Goal: Task Accomplishment & Management: Complete application form

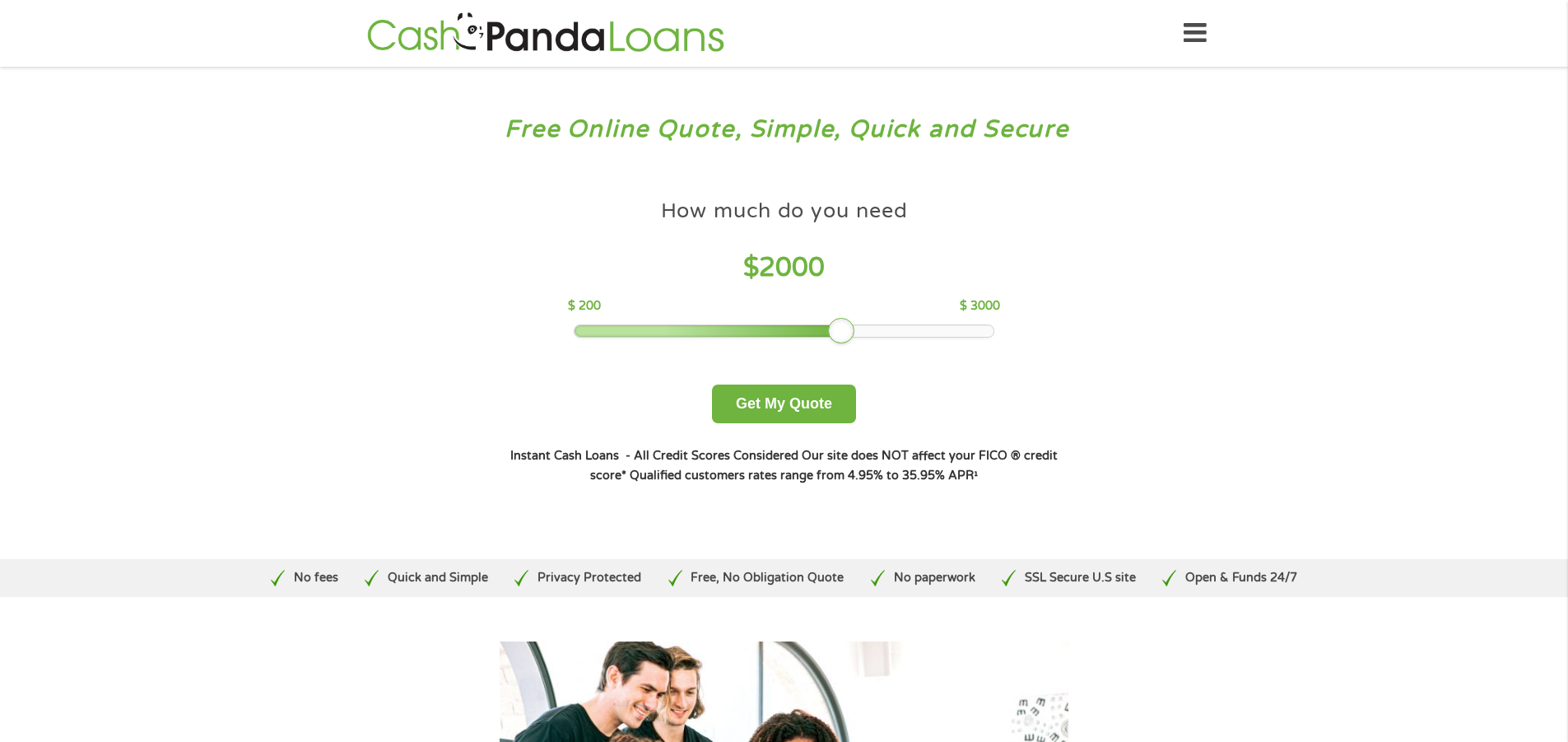
drag, startPoint x: 703, startPoint y: 340, endPoint x: 839, endPoint y: 337, distance: 136.0
click at [839, 337] on div at bounding box center [840, 330] width 26 height 26
click at [797, 387] on button "Get My Quote" at bounding box center [784, 403] width 144 height 39
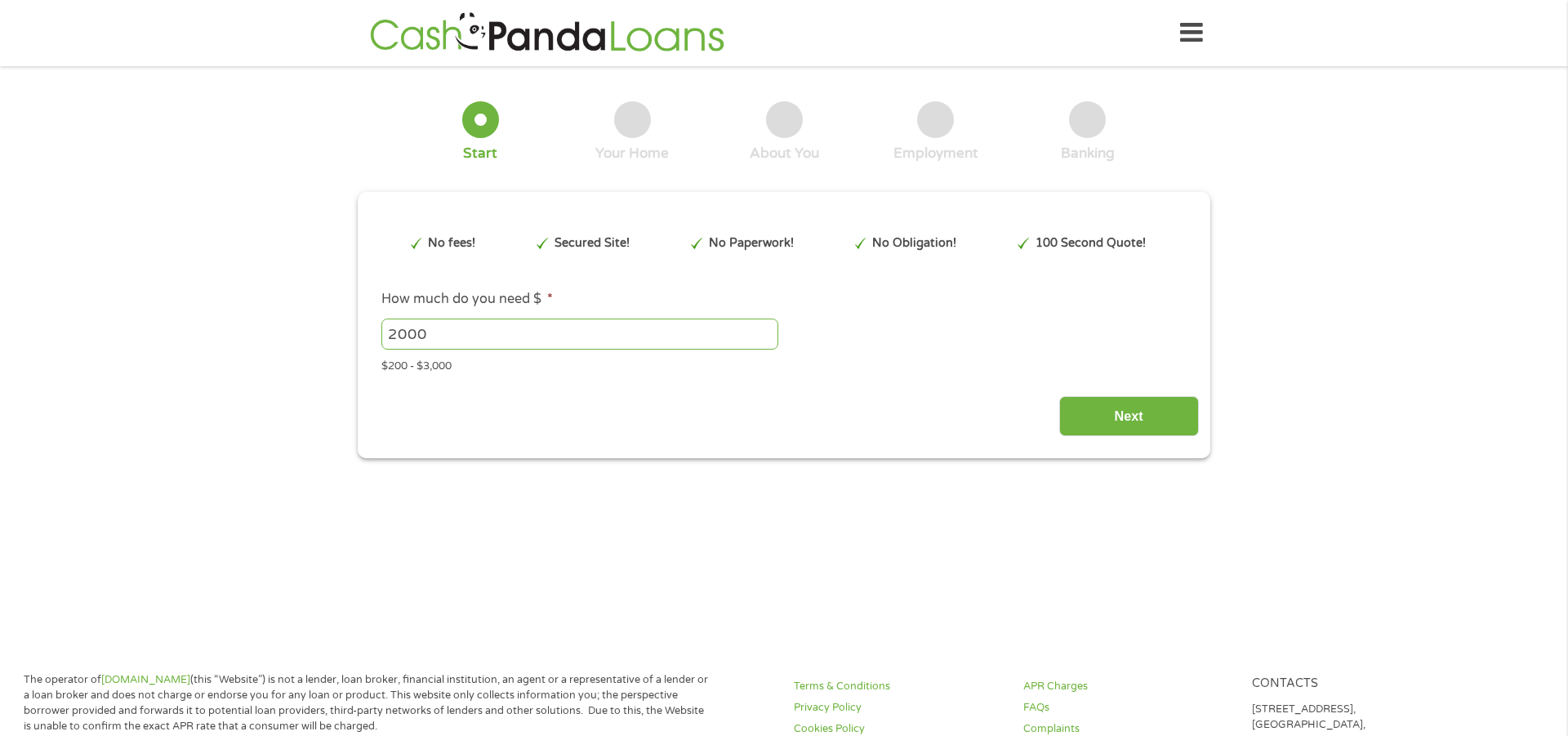
type input "EAIaIQobChMI3fCNttKXkAMVOivUAR32xAr7EAAYAyAAEgLv0fD_BwE"
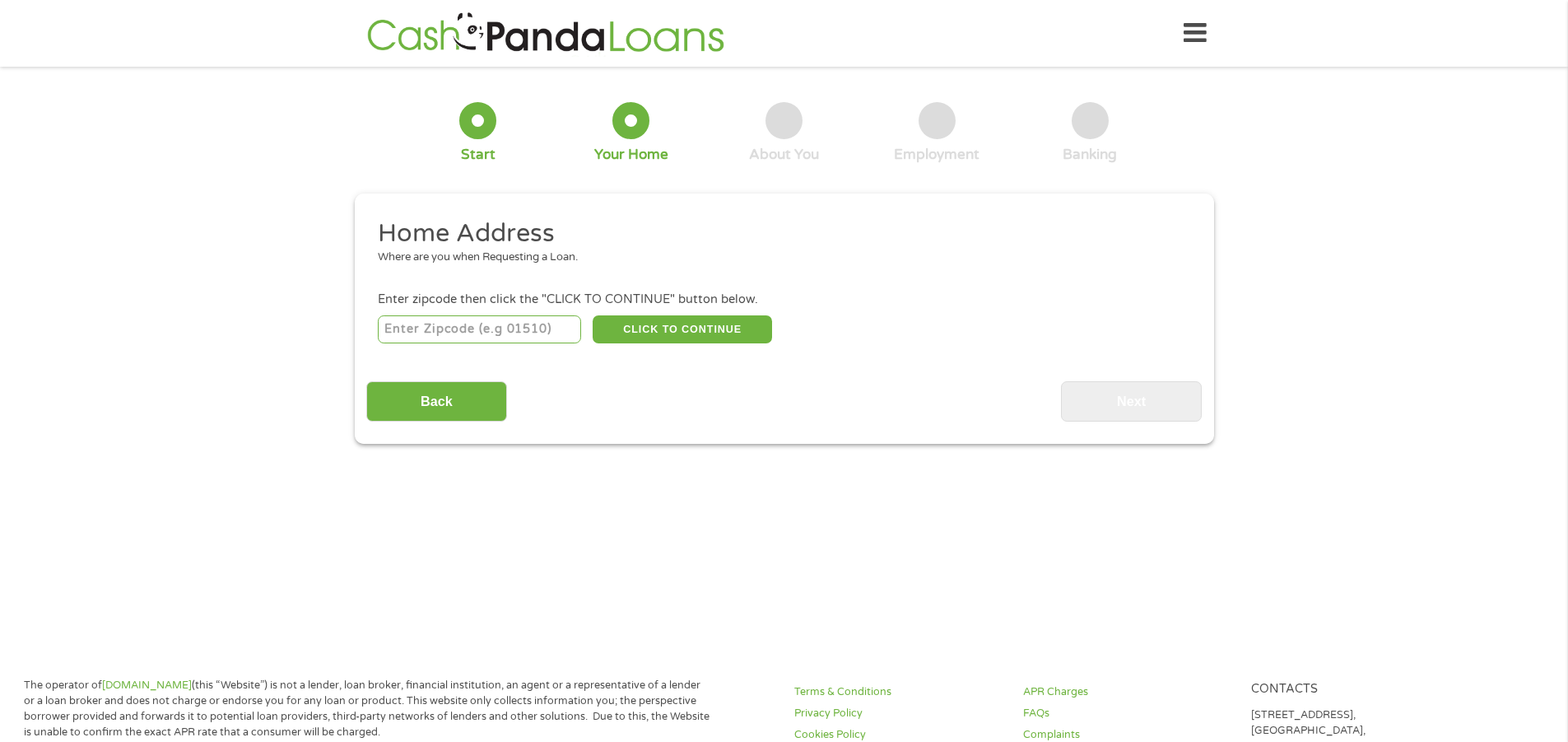
click at [429, 330] on input "number" at bounding box center [479, 329] width 203 height 28
type input "79935"
click at [656, 333] on button "CLICK TO CONTINUE" at bounding box center [682, 329] width 180 height 28
type input "79935"
type input "[GEOGRAPHIC_DATA]"
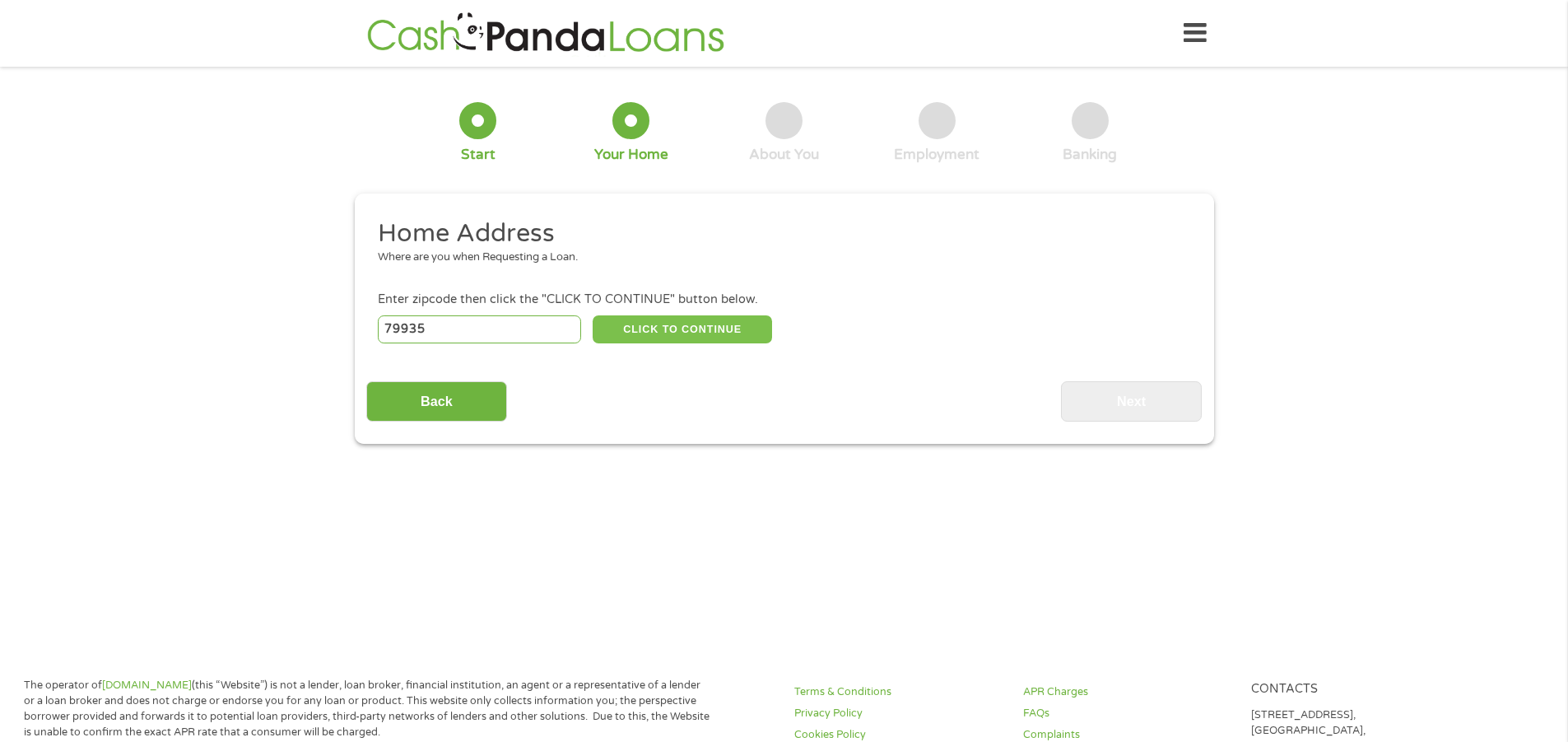
select select "[US_STATE]"
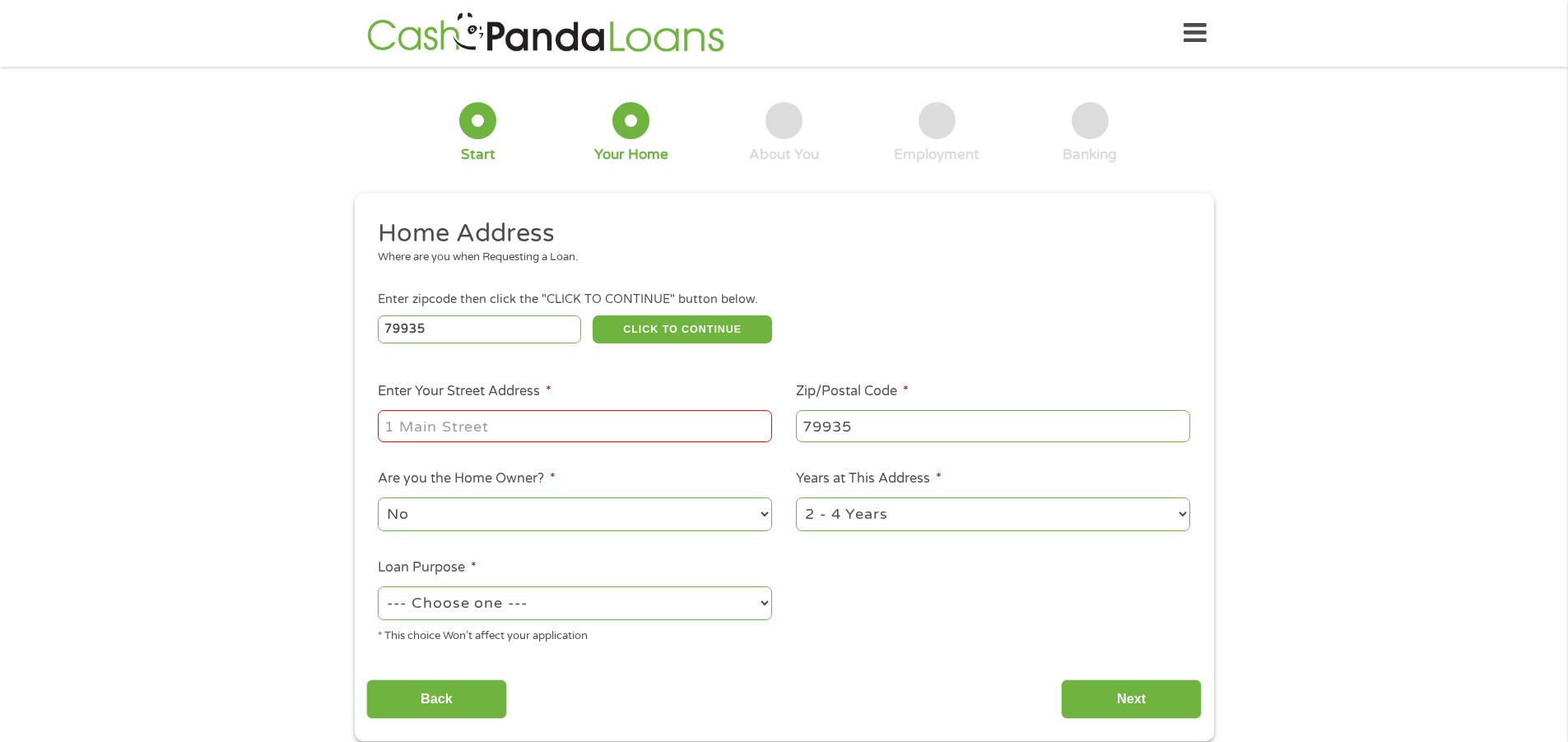
click at [499, 415] on input "Enter Your Street Address *" at bounding box center [575, 425] width 394 height 32
type input "10406 ashwood"
click at [558, 518] on select "No Yes" at bounding box center [575, 514] width 394 height 33
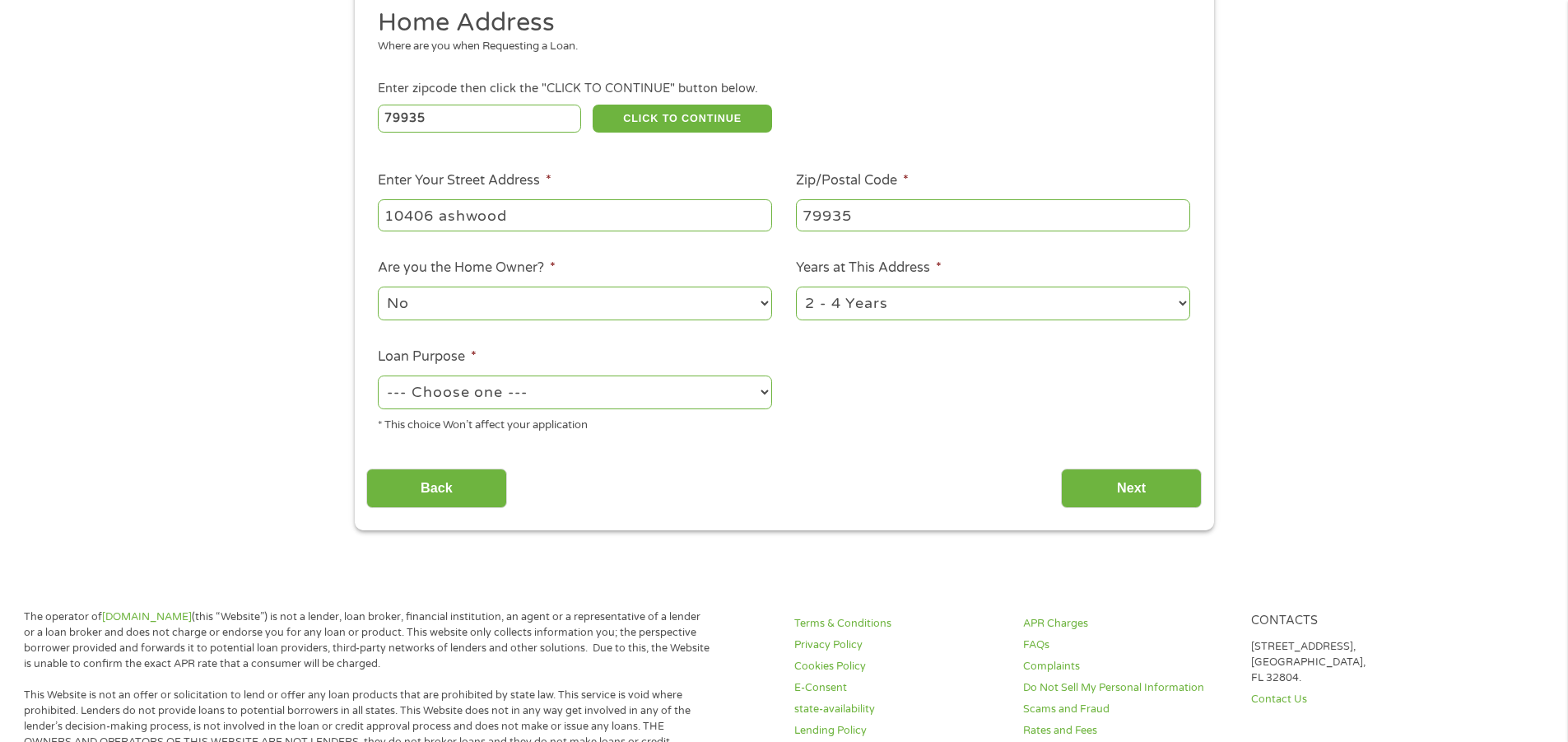
scroll to position [247, 0]
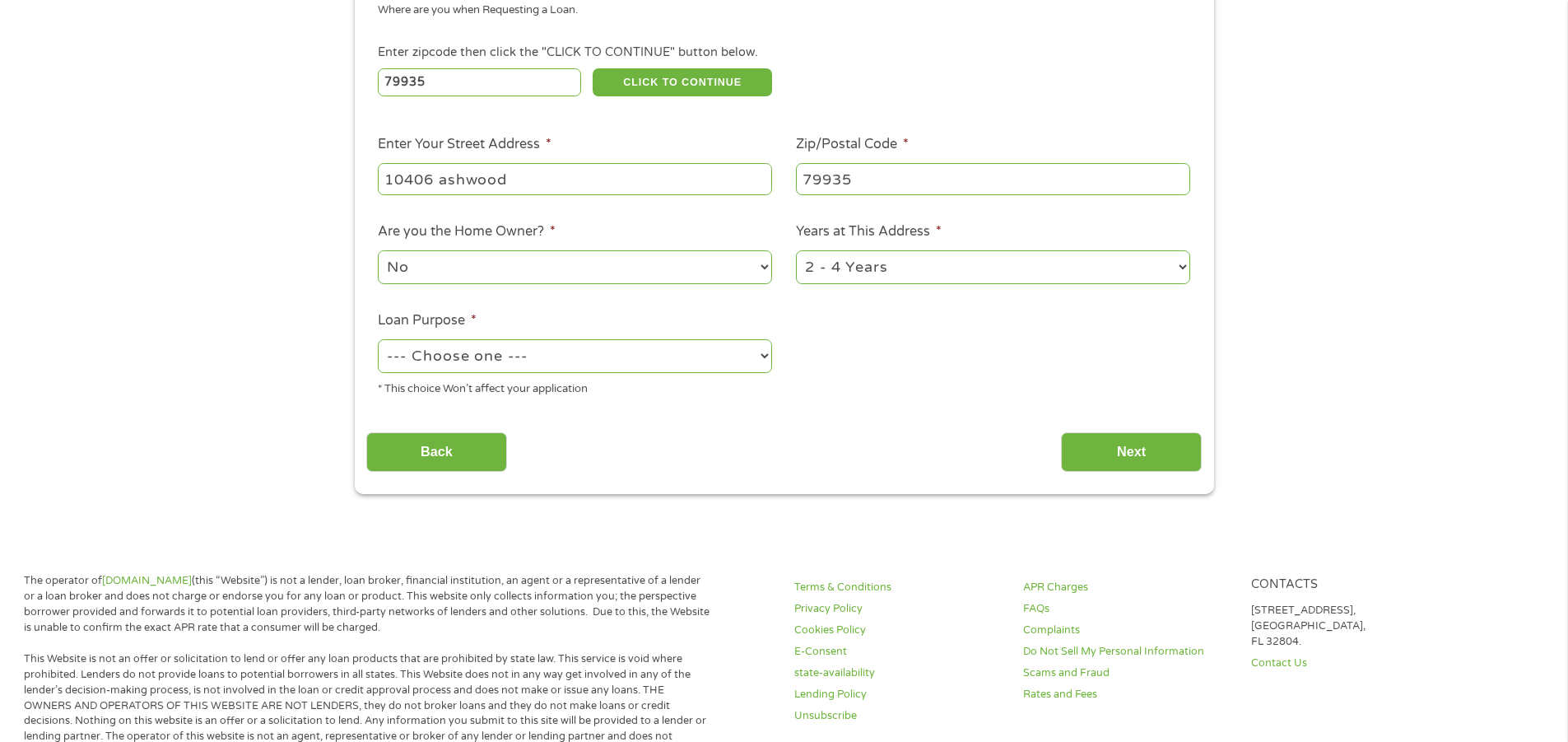
click at [576, 345] on select "--- Choose one --- Pay Bills Debt Consolidation Home Improvement Major Purchase…" at bounding box center [575, 356] width 394 height 33
select select "majorpurchase"
click at [378, 339] on select "--- Choose one --- Pay Bills Debt Consolidation Home Improvement Major Purchase…" at bounding box center [575, 356] width 394 height 33
click at [1108, 444] on input "Next" at bounding box center [1131, 452] width 141 height 41
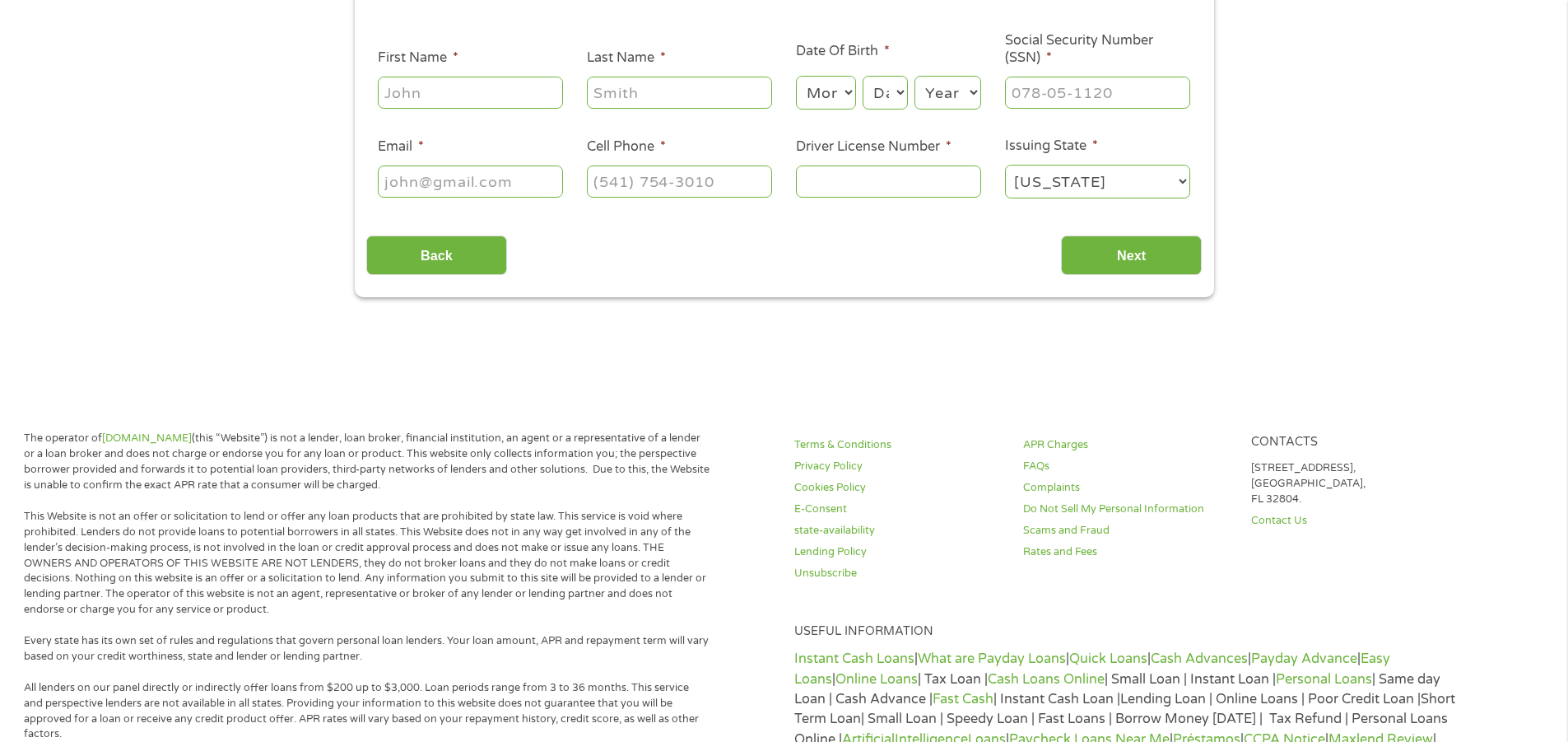
scroll to position [0, 0]
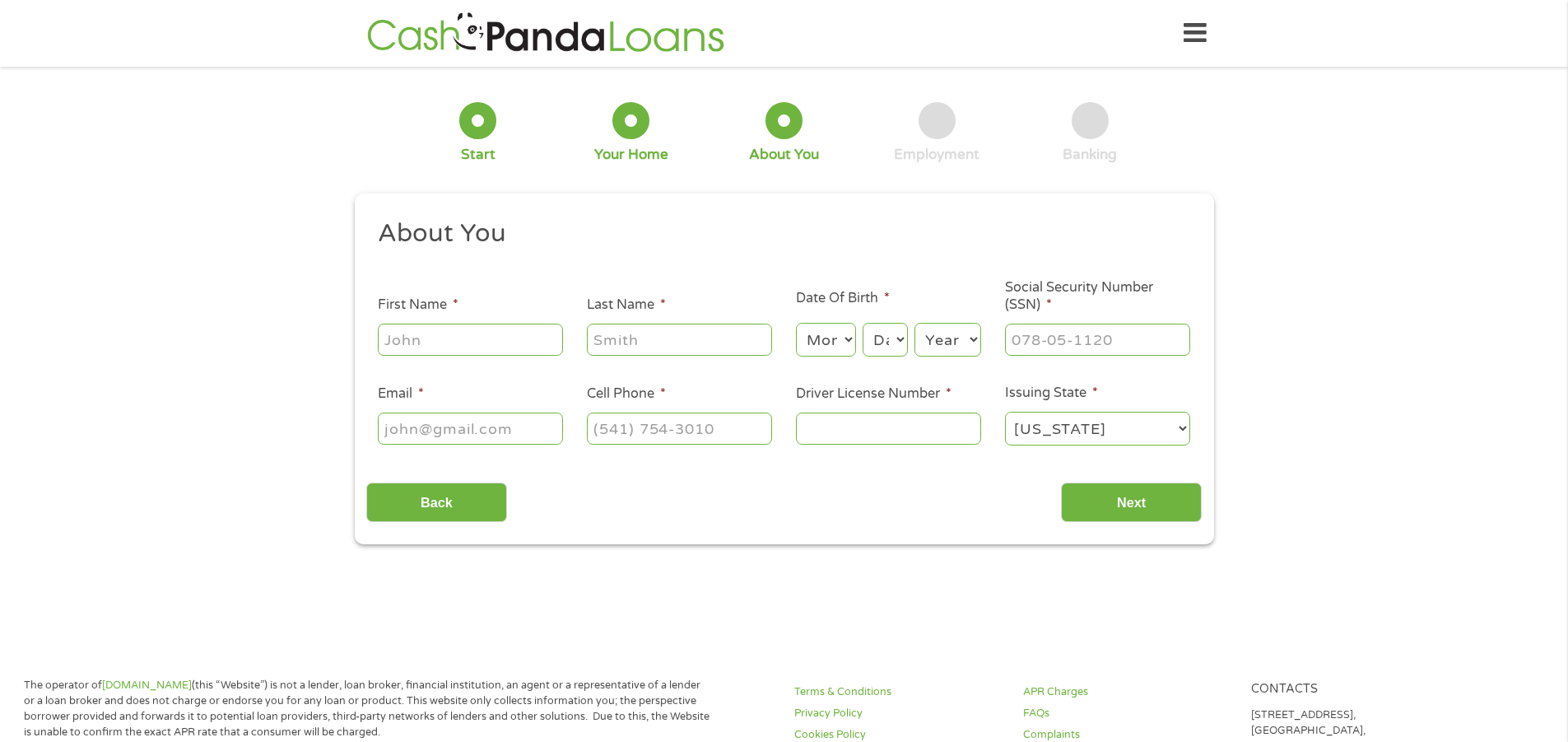
click at [461, 330] on input "First Name *" at bounding box center [470, 339] width 185 height 32
type input "[PERSON_NAME]"
select select "11"
click at [889, 336] on select "Day 1 2 3 4 5 6 7 8 9 10 11 12 13 14 15 16 17 18 19 20 21 22 23 24 25 26 27 28 …" at bounding box center [885, 339] width 44 height 33
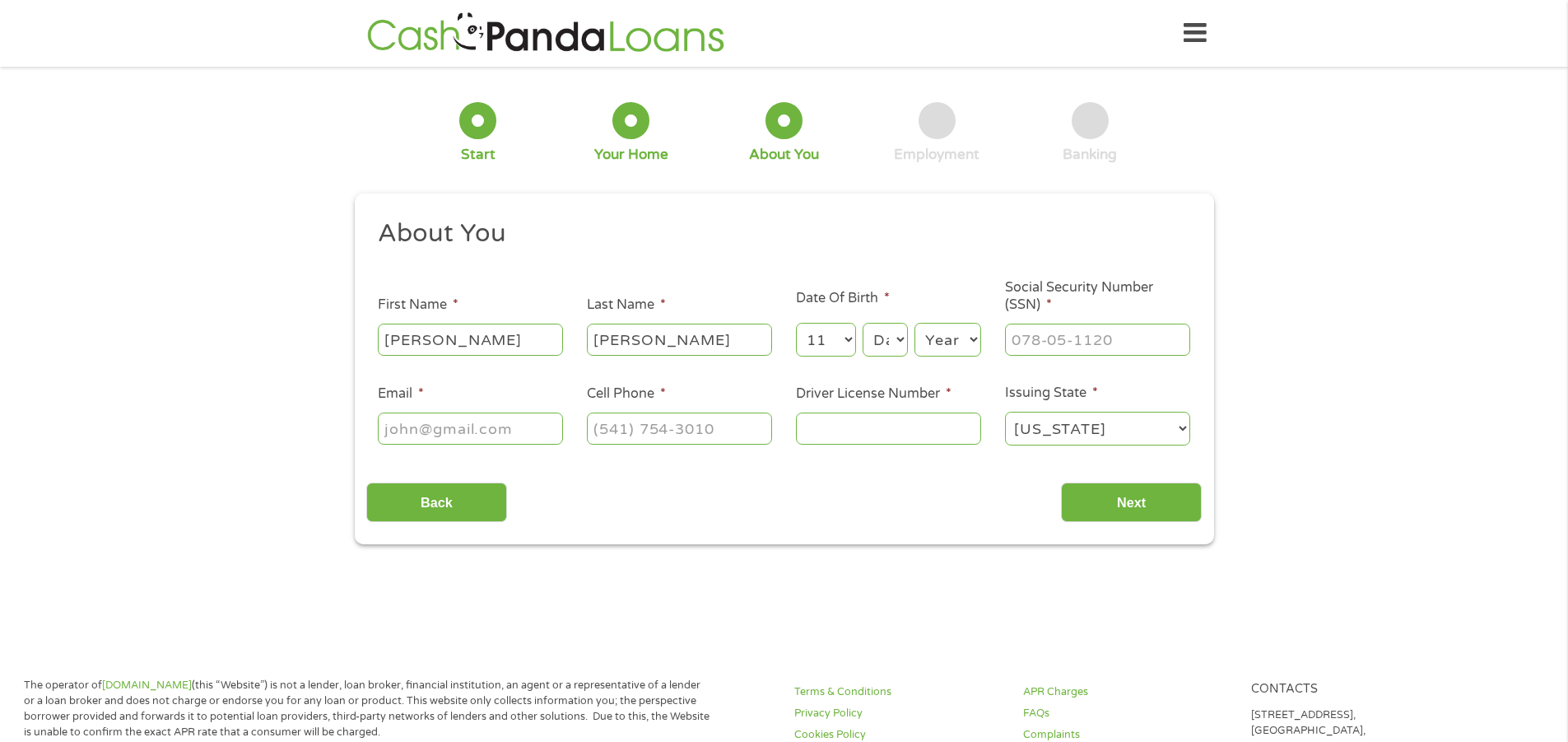
select select "5"
click at [863, 322] on select "Day 1 2 3 4 5 6 7 8 9 10 11 12 13 14 15 16 17 18 19 20 21 22 23 24 25 26 27 28 …" at bounding box center [885, 339] width 44 height 33
click at [961, 343] on select "Year [DATE] 2006 2005 2004 2003 2002 2001 2000 1999 1998 1997 1996 1995 1994 19…" at bounding box center [948, 339] width 67 height 33
select select "1980"
click at [914, 322] on select "Year [DATE] 2006 2005 2004 2003 2002 2001 2000 1999 1998 1997 1996 1995 1994 19…" at bounding box center [948, 339] width 67 height 33
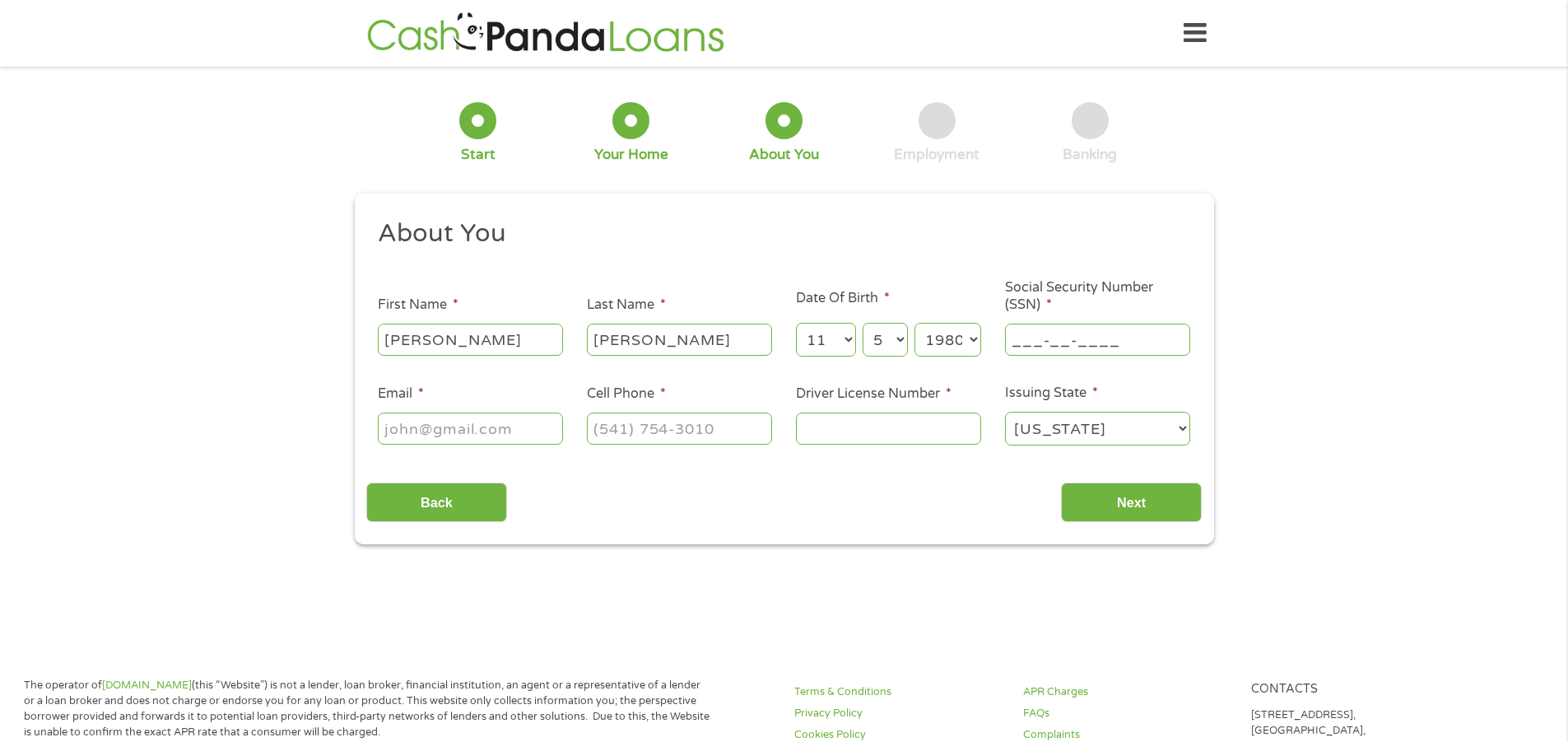
click at [1053, 347] on input "___-__-____" at bounding box center [1097, 339] width 185 height 32
type input "459-59-6111"
type input "[PERSON_NAME][EMAIL_ADDRESS][PERSON_NAME][DOMAIN_NAME]"
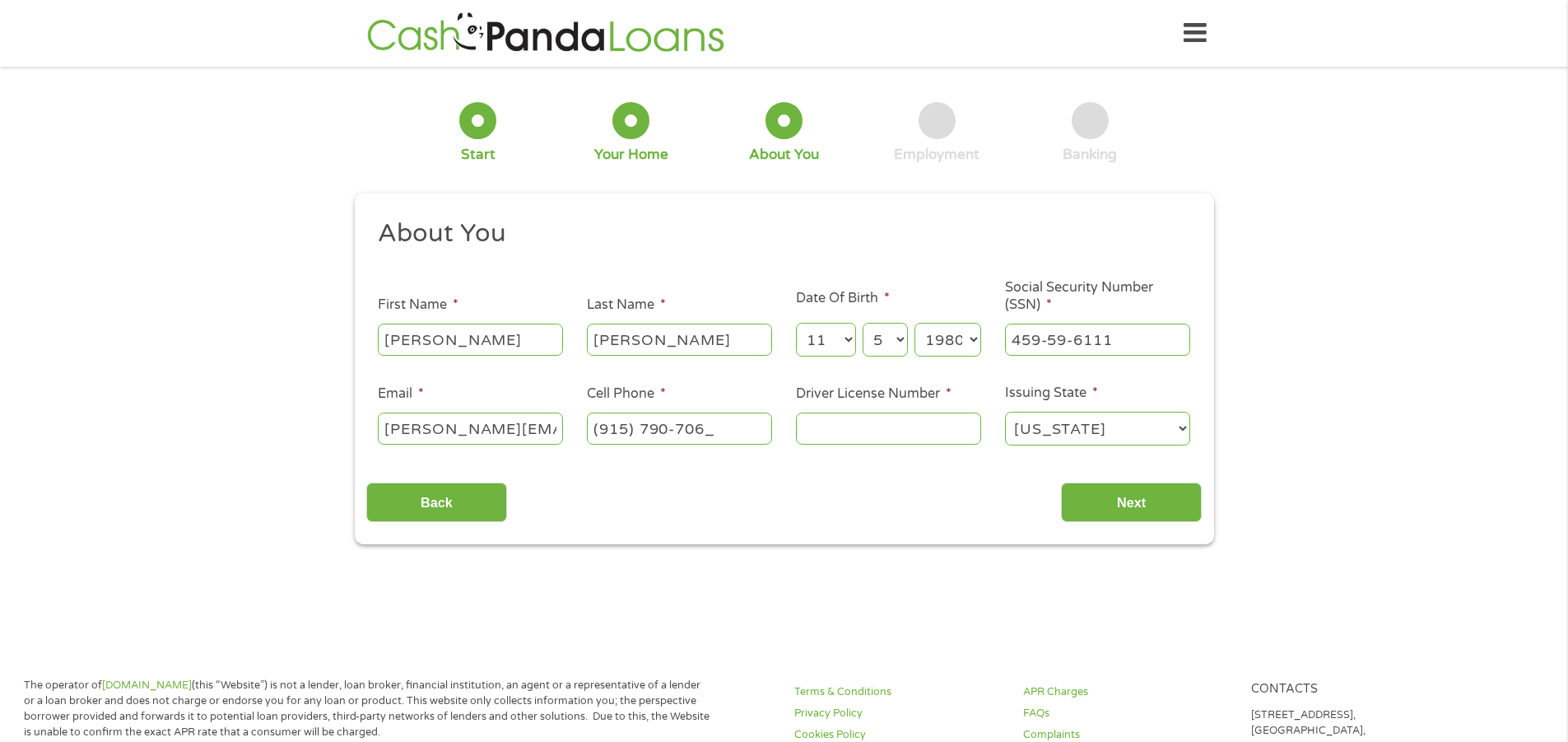
type input "[PHONE_NUMBER]"
type input "19420900"
click at [1154, 497] on input "Next" at bounding box center [1131, 502] width 141 height 41
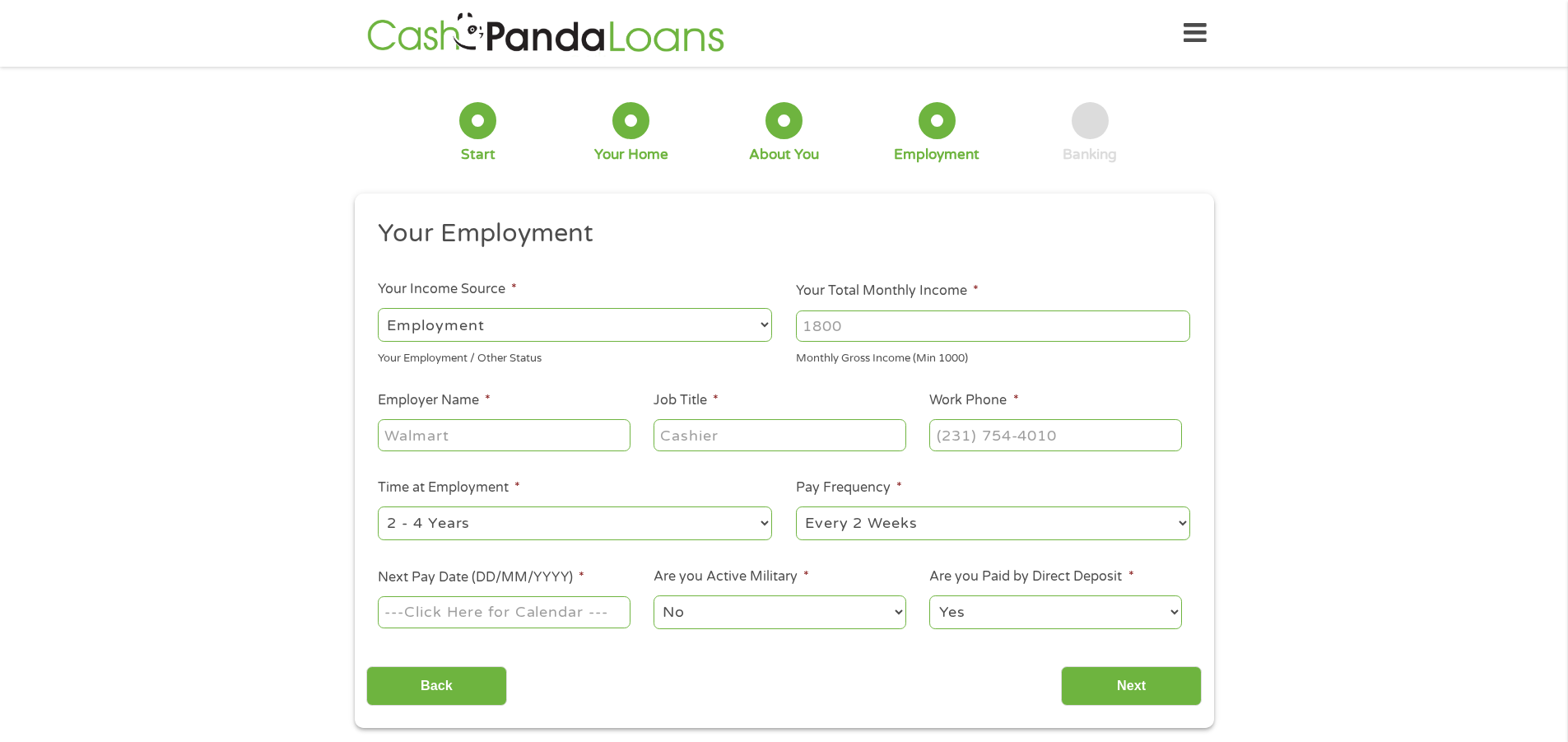
scroll to position [6, 6]
click at [487, 323] on select "--- Choose one --- Employment [DEMOGRAPHIC_DATA] Benefits" at bounding box center [575, 324] width 394 height 33
click at [378, 308] on select "--- Choose one --- Employment [DEMOGRAPHIC_DATA] Benefits" at bounding box center [575, 324] width 394 height 33
click at [871, 319] on input "Your Total Monthly Income *" at bounding box center [993, 326] width 394 height 32
type input "5000"
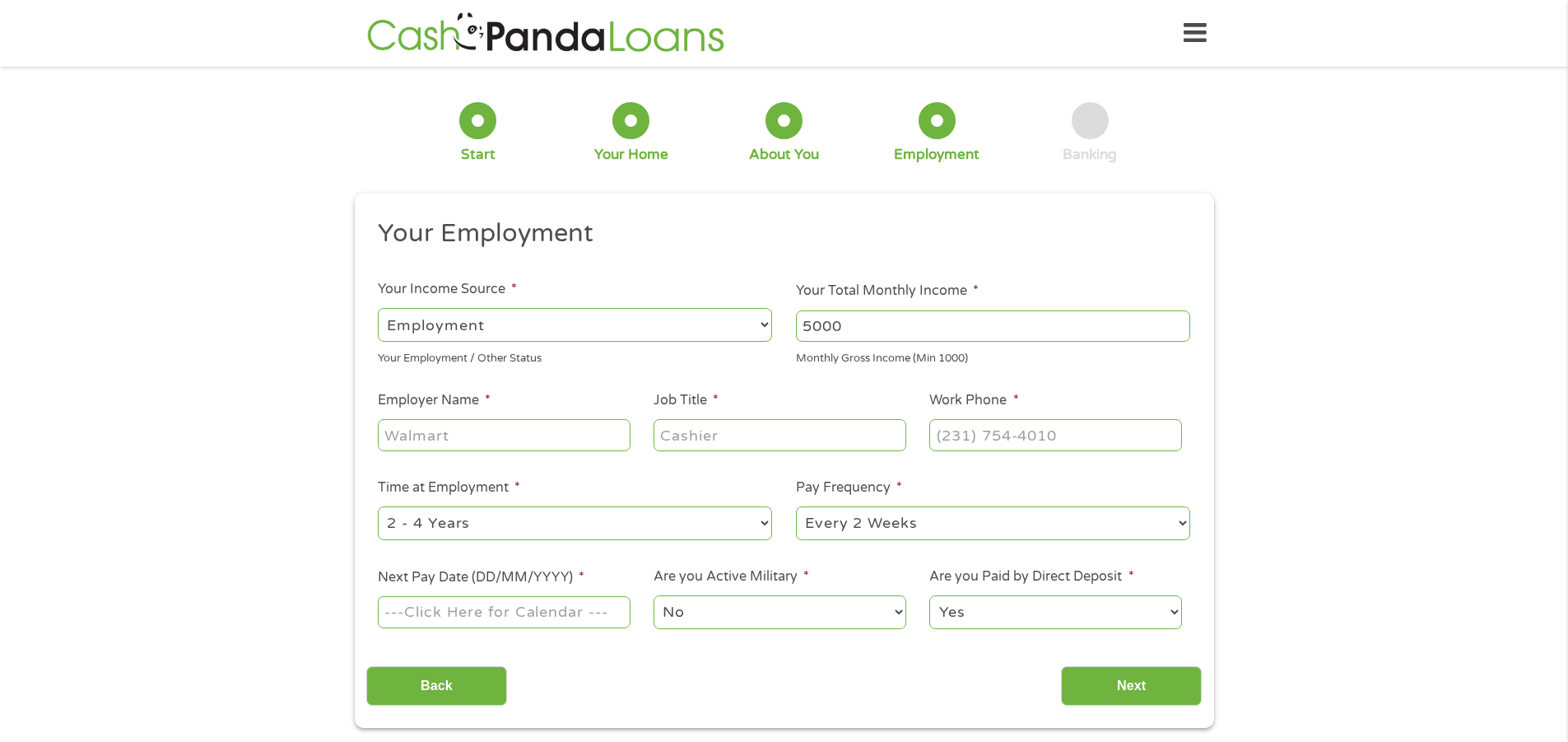
click at [462, 430] on input "Employer Name *" at bounding box center [504, 434] width 252 height 32
type input "el paso disposal"
type input "supervisor"
type input "[PHONE_NUMBER]"
click at [769, 523] on select "--- Choose one --- 1 Year or less 1 - 2 Years 2 - 4 Years Over 4 Years" at bounding box center [575, 523] width 394 height 33
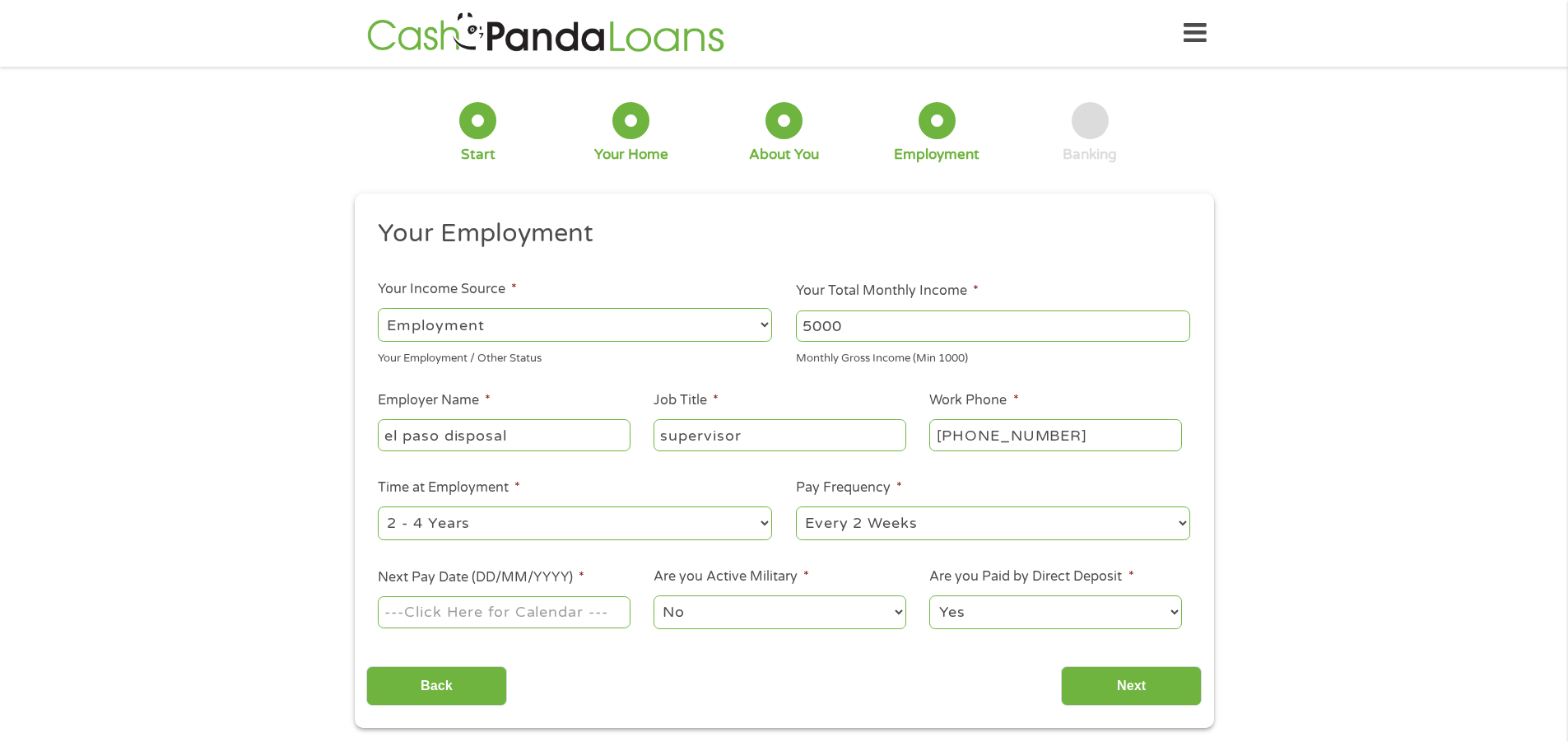
select select "60months"
click at [378, 506] on select "--- Choose one --- 1 Year or less 1 - 2 Years 2 - 4 Years Over 4 Years" at bounding box center [575, 523] width 394 height 33
click at [462, 621] on input "Next Pay Date (DD/MM/YYYY) *" at bounding box center [504, 611] width 252 height 32
type input "[DATE]"
click at [730, 617] on select "No Yes" at bounding box center [779, 611] width 252 height 33
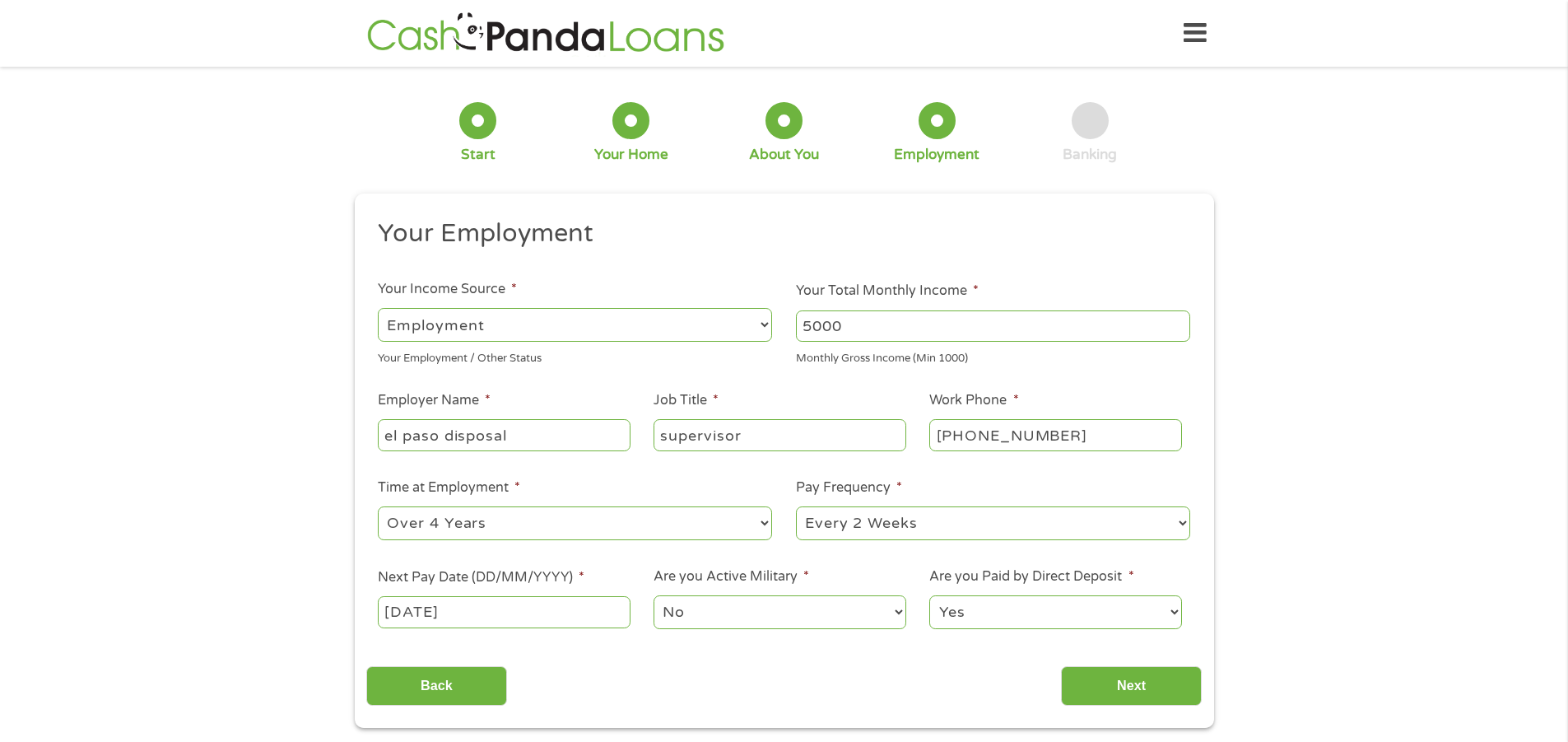
click at [730, 617] on select "No Yes" at bounding box center [779, 611] width 252 height 33
click at [1132, 691] on input "Next" at bounding box center [1131, 686] width 141 height 41
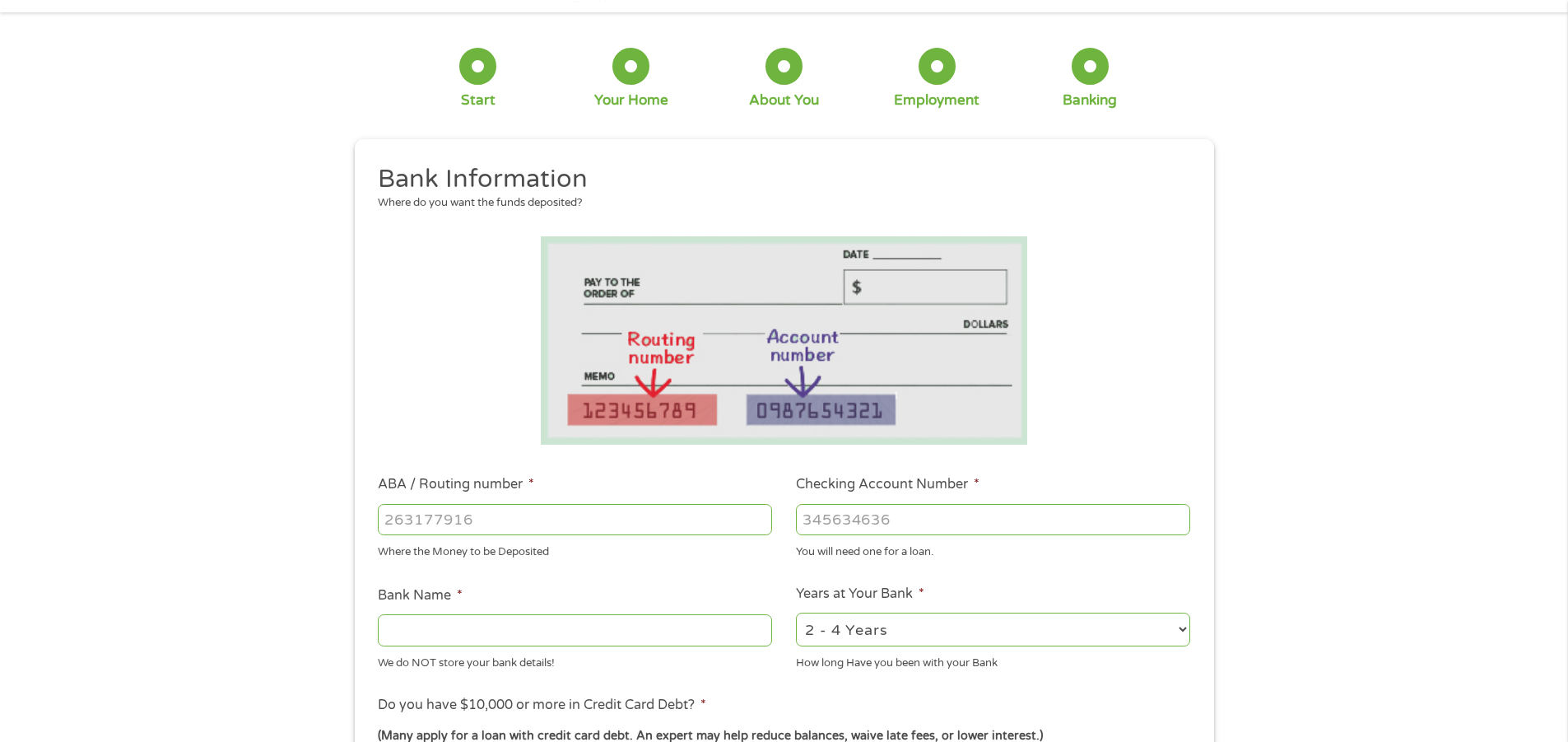
scroll to position [82, 0]
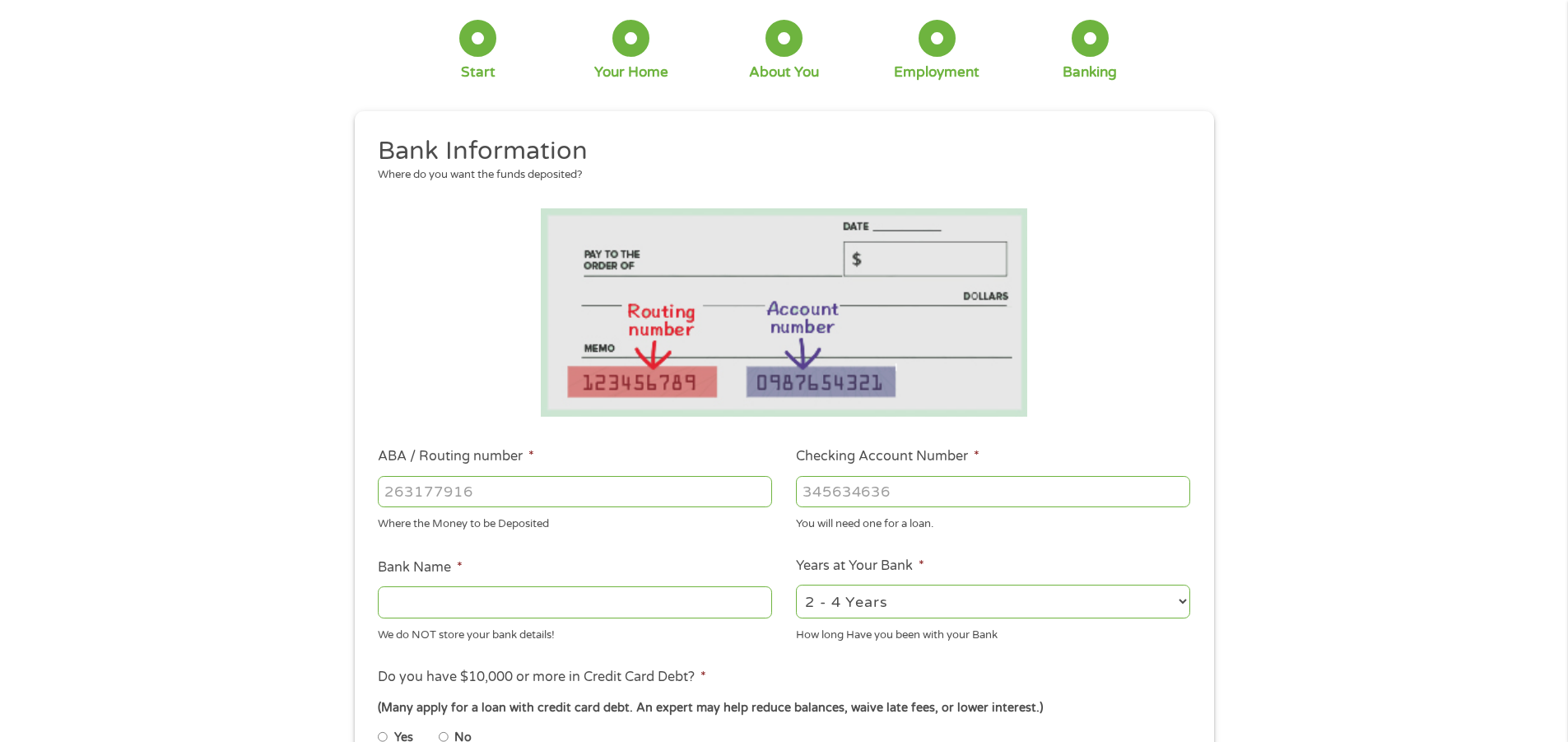
click at [464, 484] on input "ABA / Routing number *" at bounding box center [575, 491] width 394 height 32
type input "312081089"
type input "GECU"
type input "312081089"
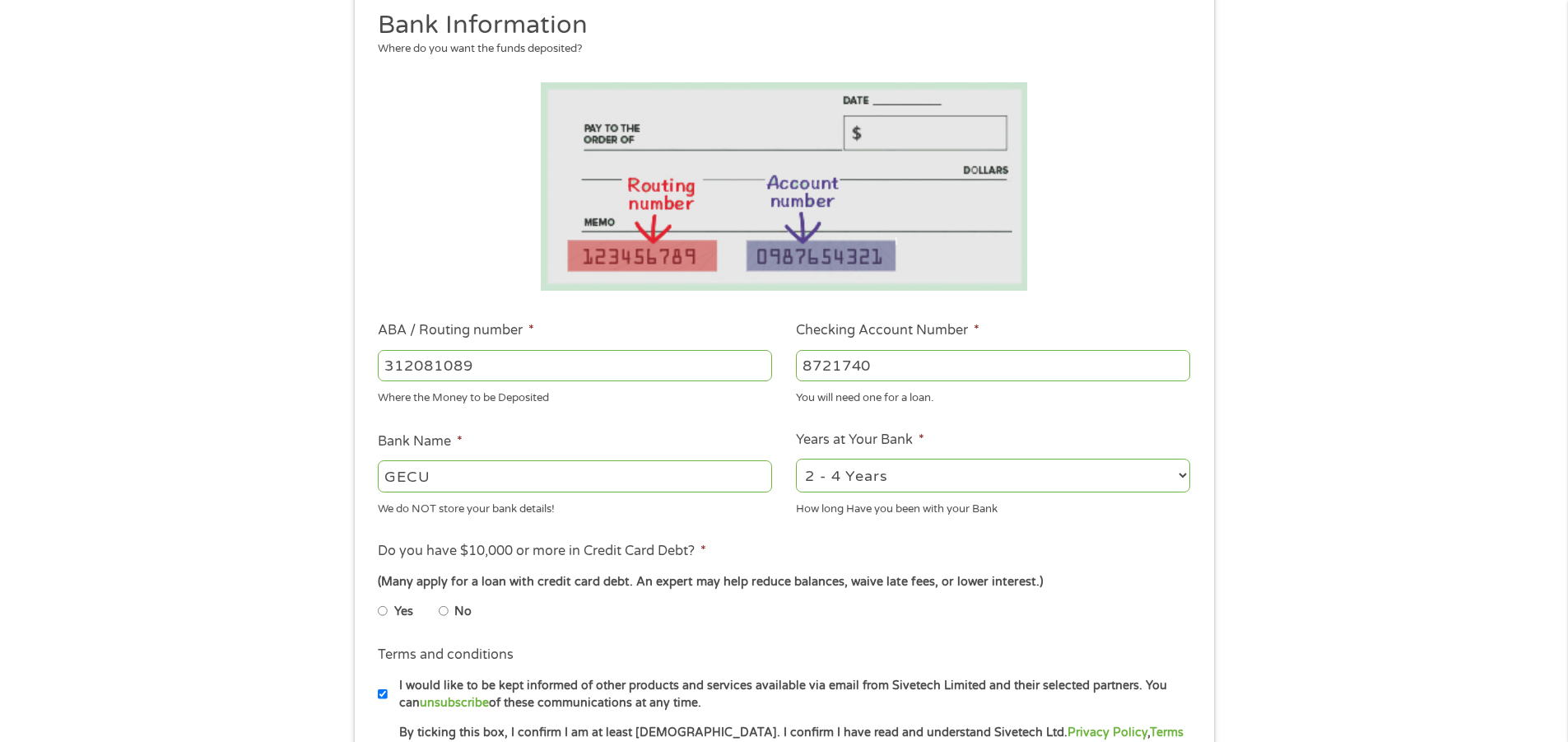
scroll to position [329, 0]
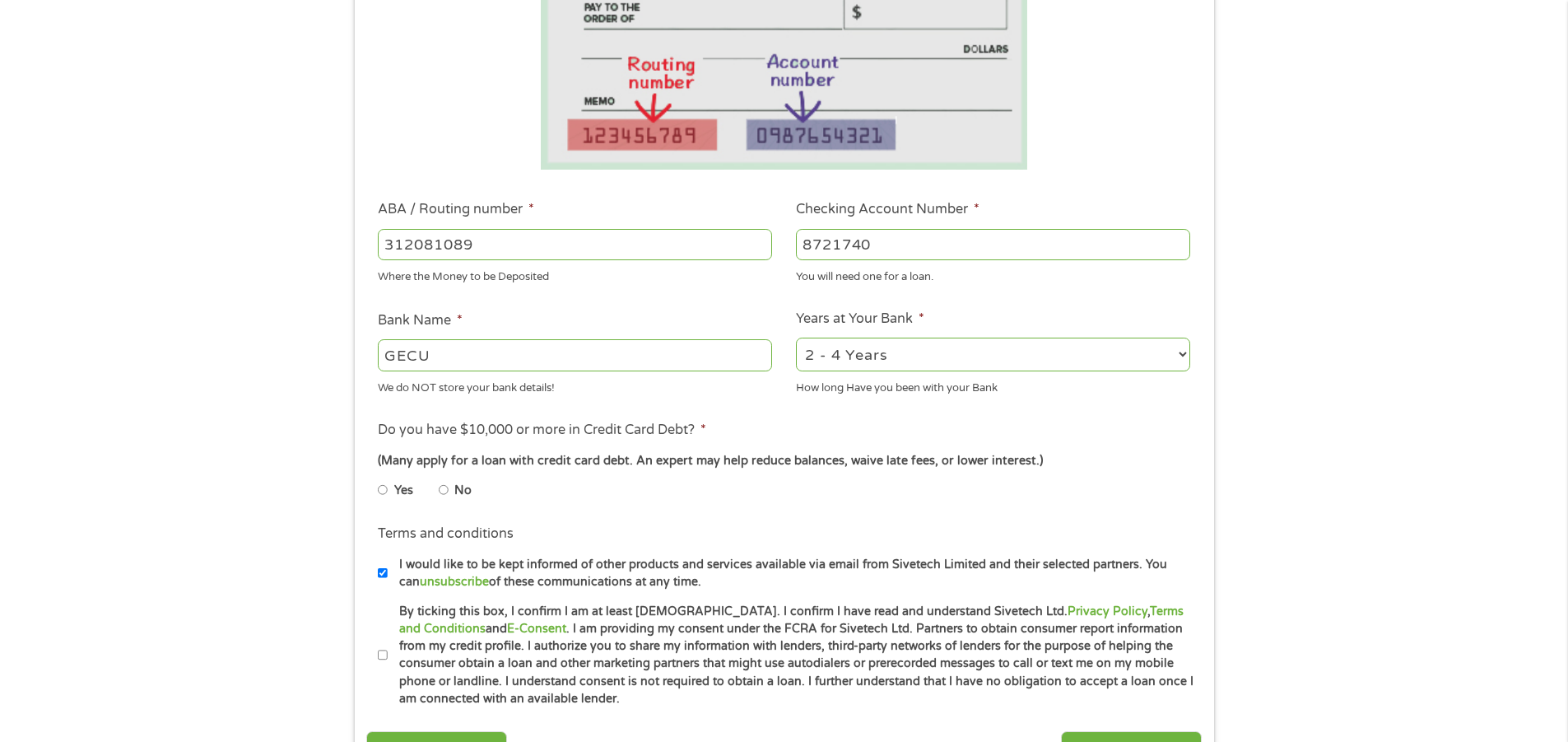
type input "8721740"
click at [443, 489] on input "No" at bounding box center [443, 489] width 10 height 26
radio input "true"
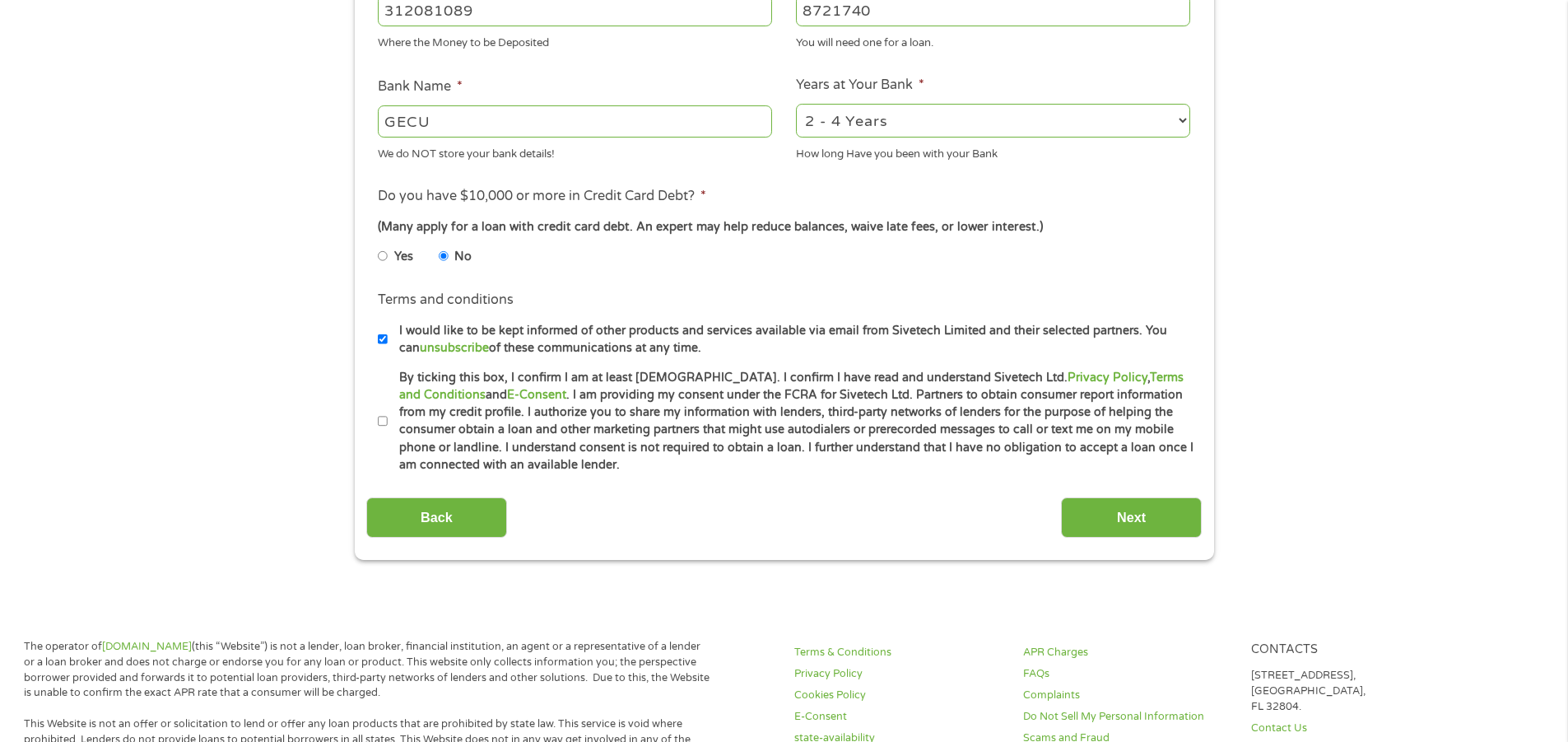
scroll to position [576, 0]
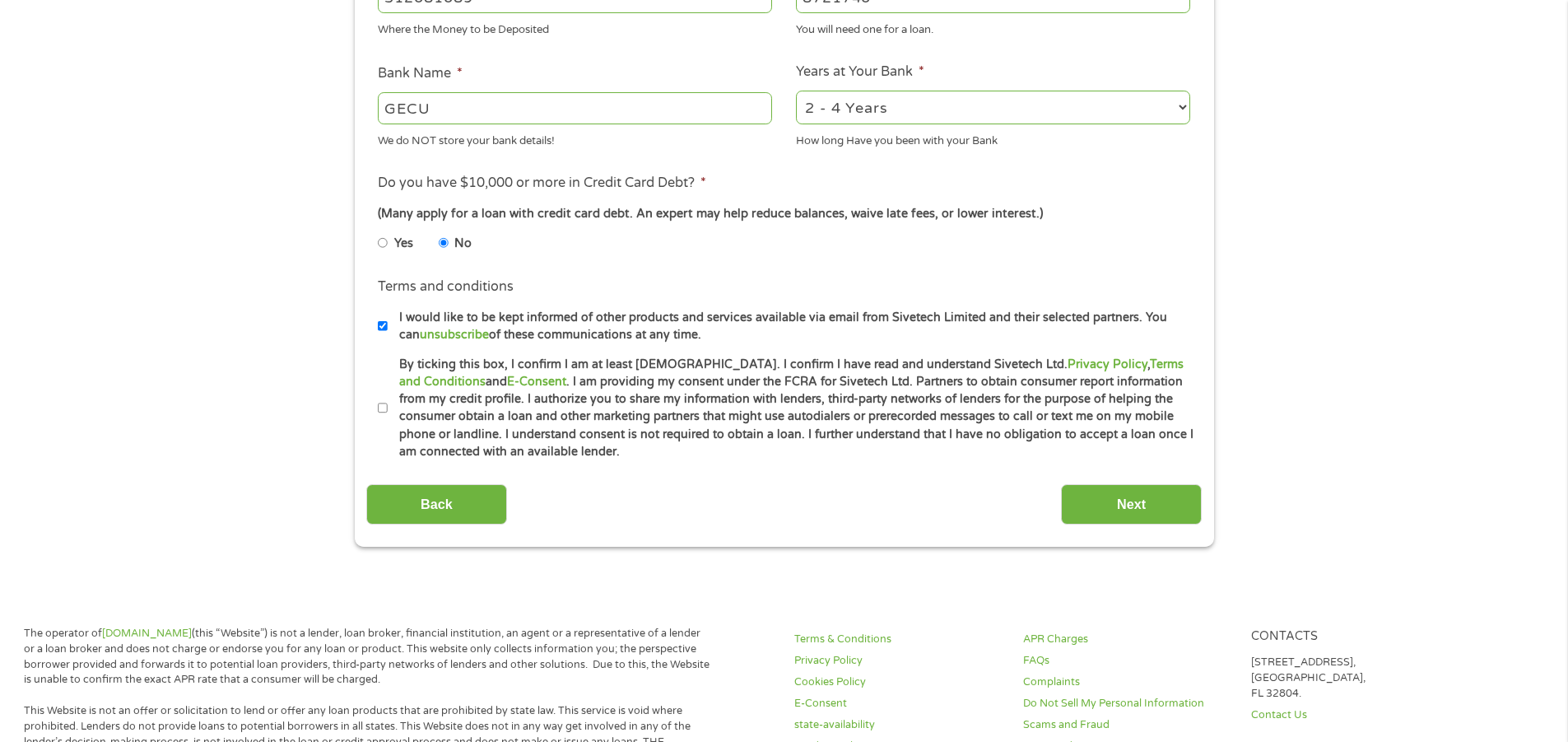
click at [381, 327] on input "I would like to be kept informed of other products and services available via e…" at bounding box center [383, 326] width 10 height 26
checkbox input "false"
click at [384, 409] on input "By ticking this box, I confirm I am at least [DEMOGRAPHIC_DATA]. I confirm I ha…" at bounding box center [383, 408] width 10 height 26
checkbox input "true"
click at [1091, 493] on input "Next" at bounding box center [1131, 504] width 141 height 41
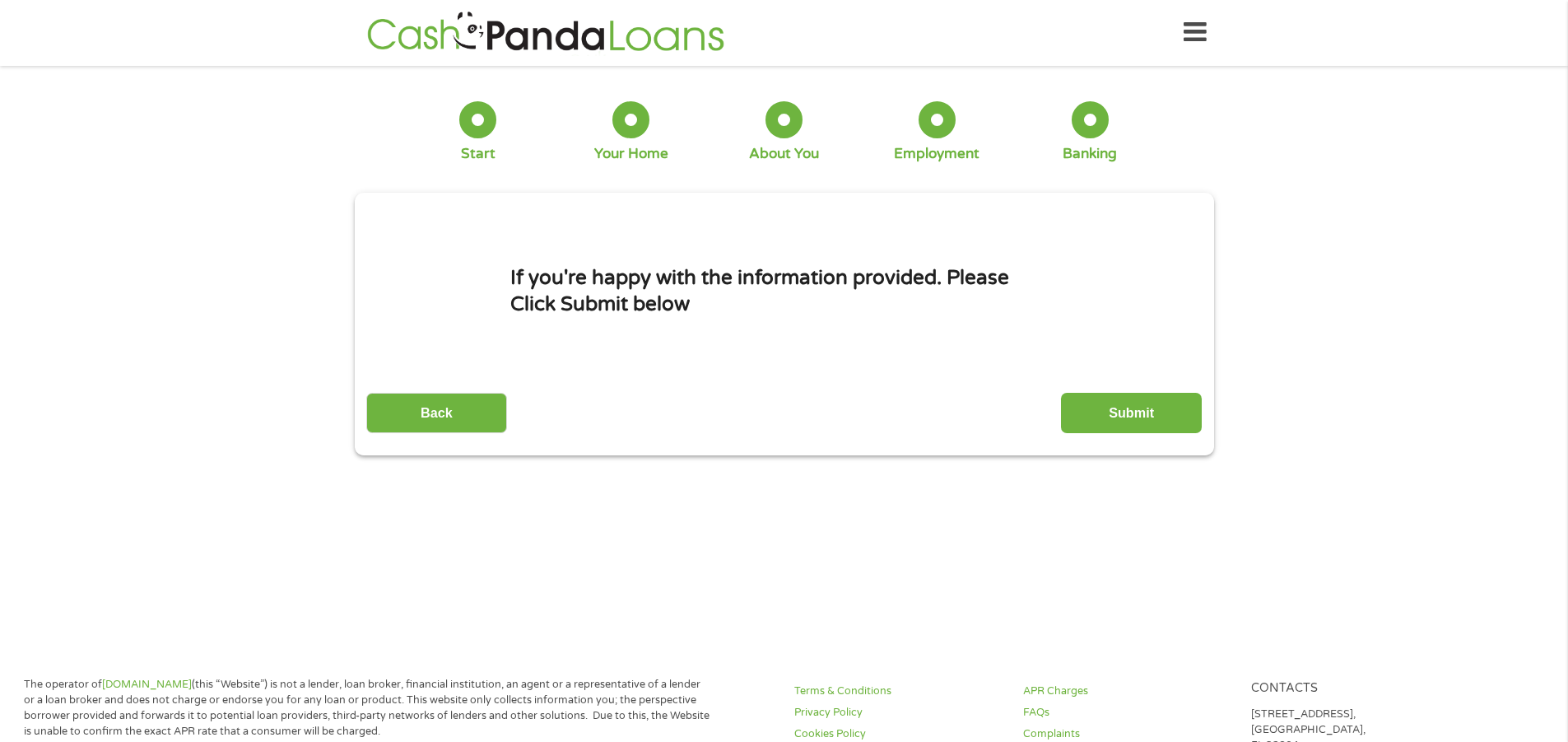
scroll to position [0, 0]
click at [1101, 413] on input "Submit" at bounding box center [1131, 413] width 141 height 41
